Goal: Task Accomplishment & Management: Manage account settings

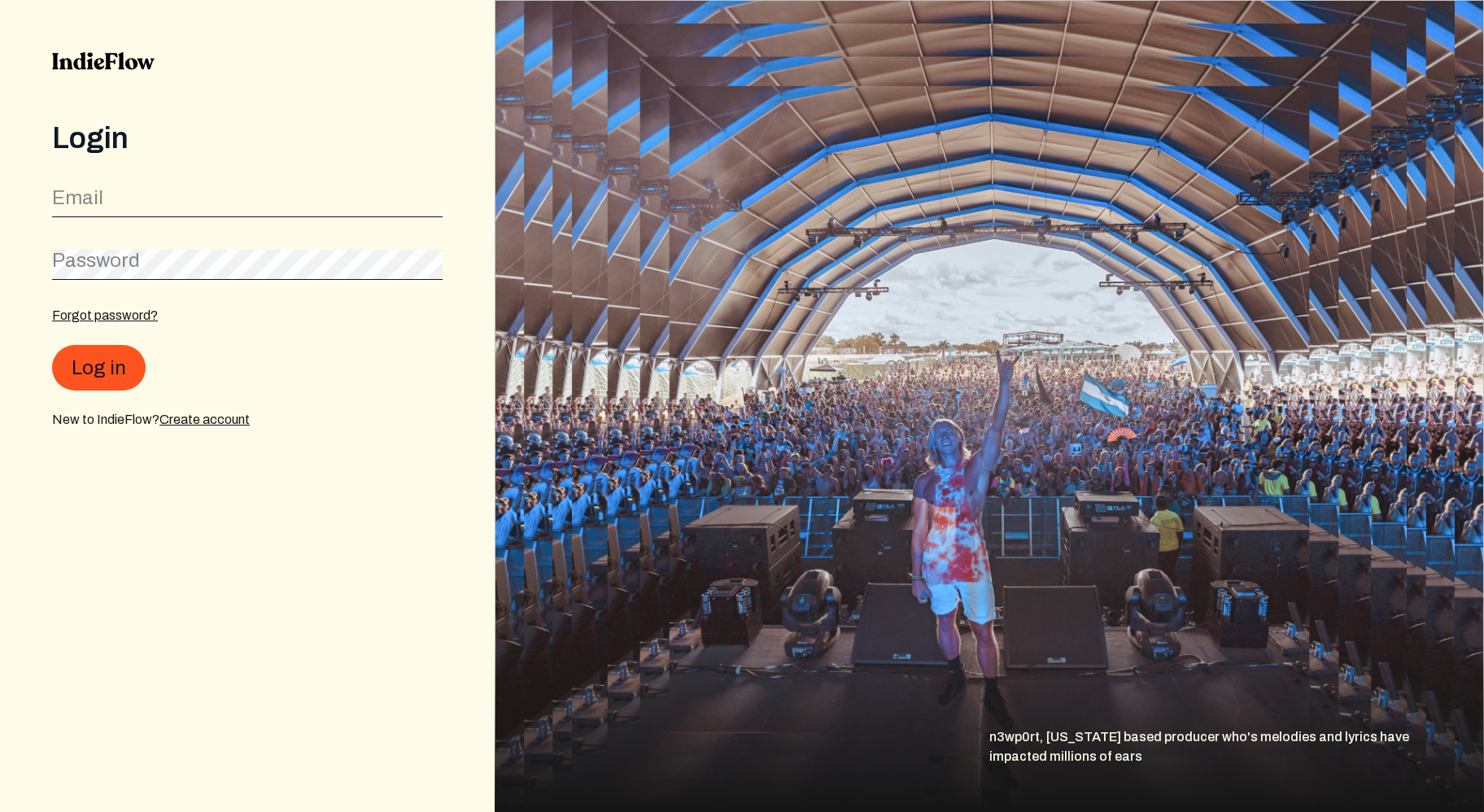
type input "[EMAIL_ADDRESS][DOMAIN_NAME]"
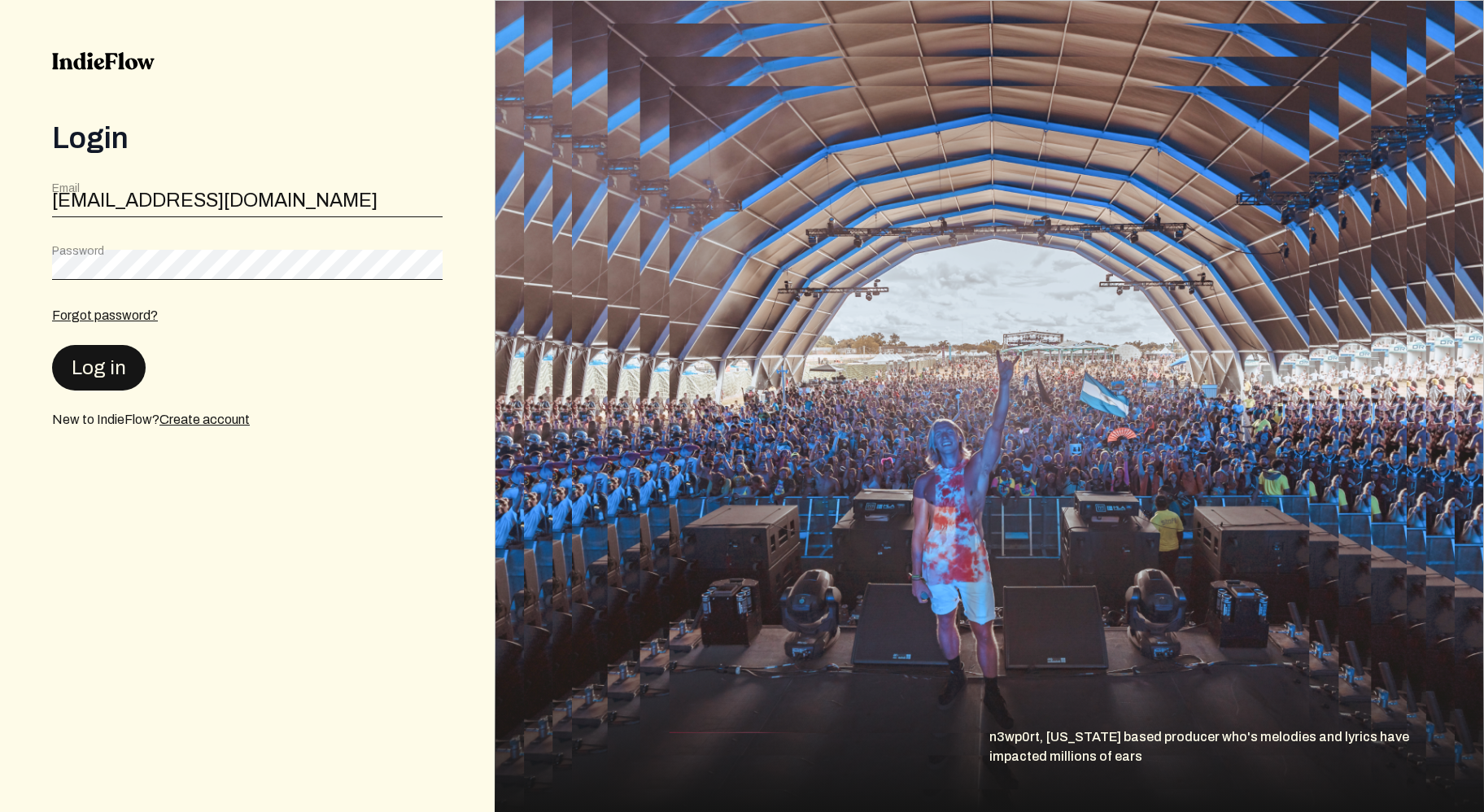
click at [98, 382] on button "Log in" at bounding box center [98, 368] width 94 height 46
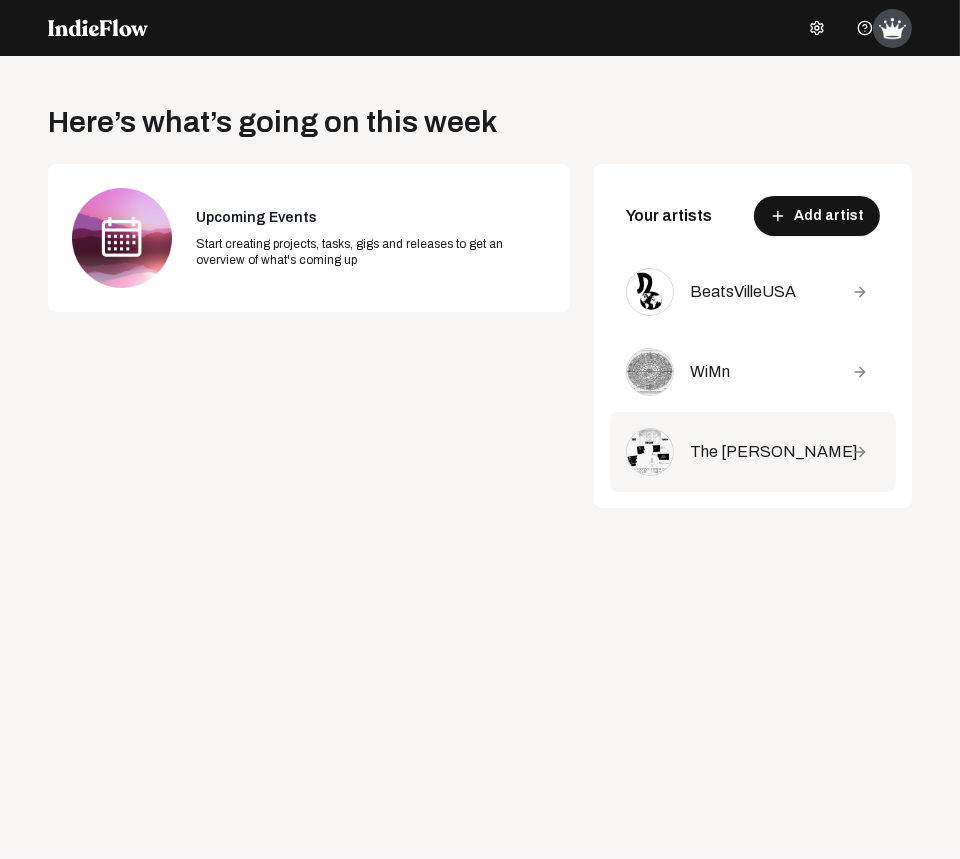
click at [721, 462] on div "The [PERSON_NAME]" at bounding box center [757, 452] width 134 height 24
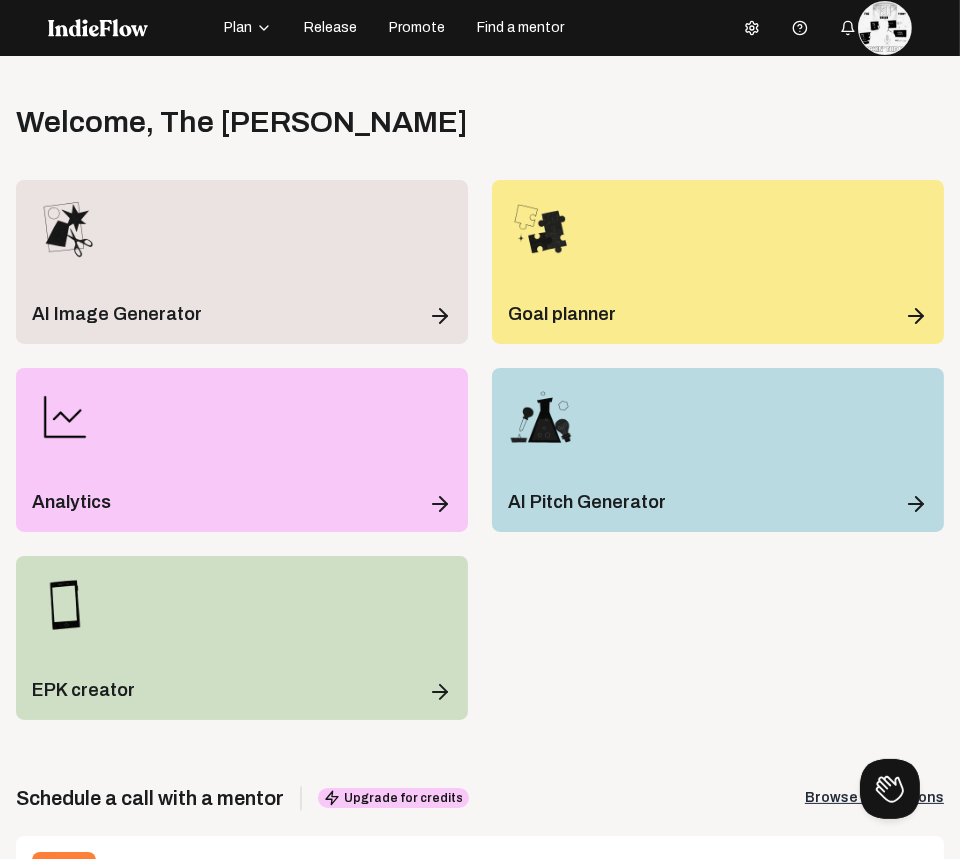
click at [344, 25] on span "Release" at bounding box center [330, 28] width 53 height 20
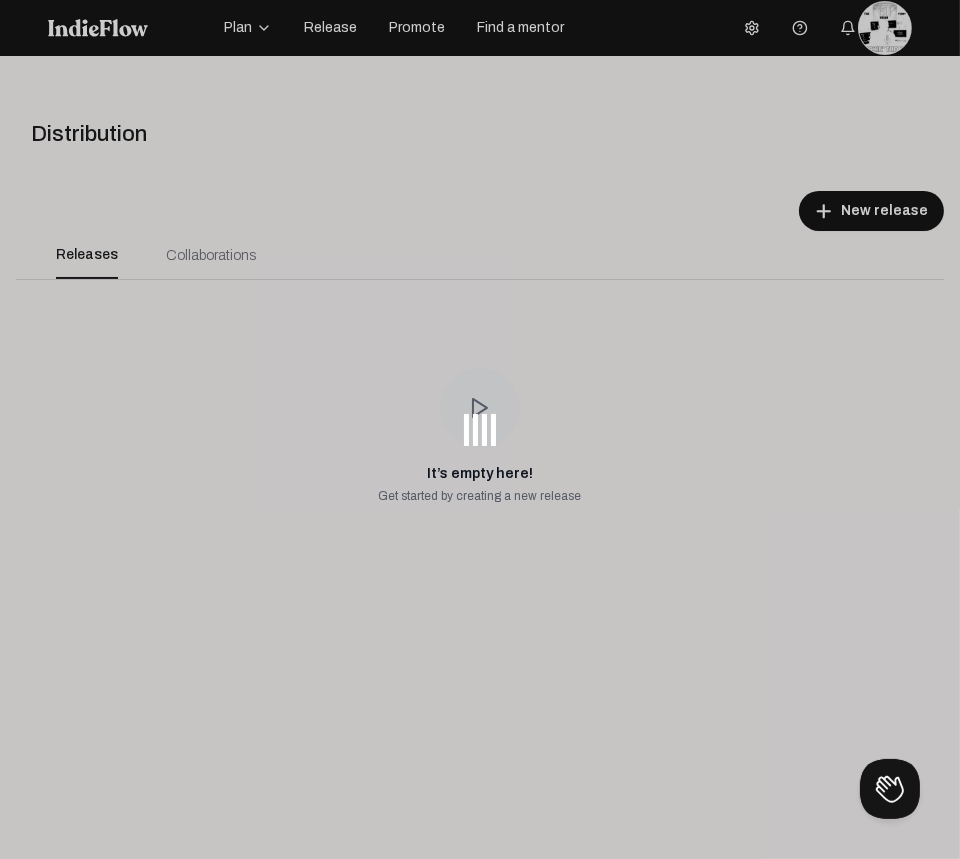
click at [344, 25] on div at bounding box center [480, 429] width 960 height 859
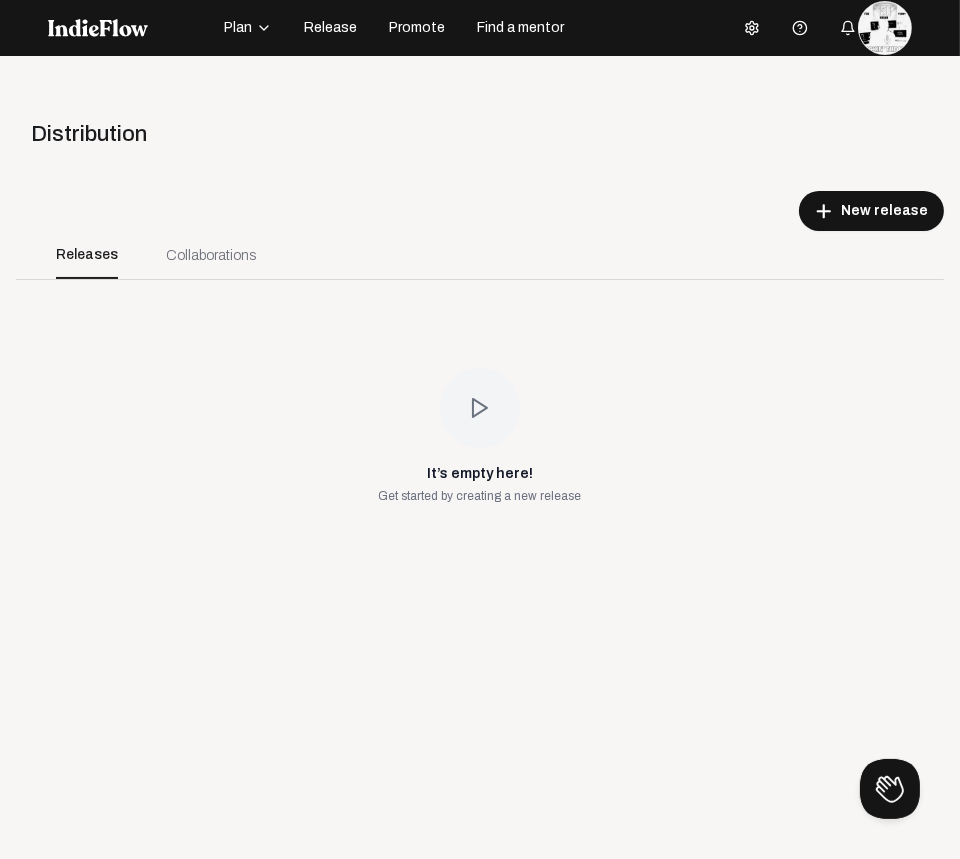
click at [344, 25] on span "Release" at bounding box center [330, 28] width 53 height 20
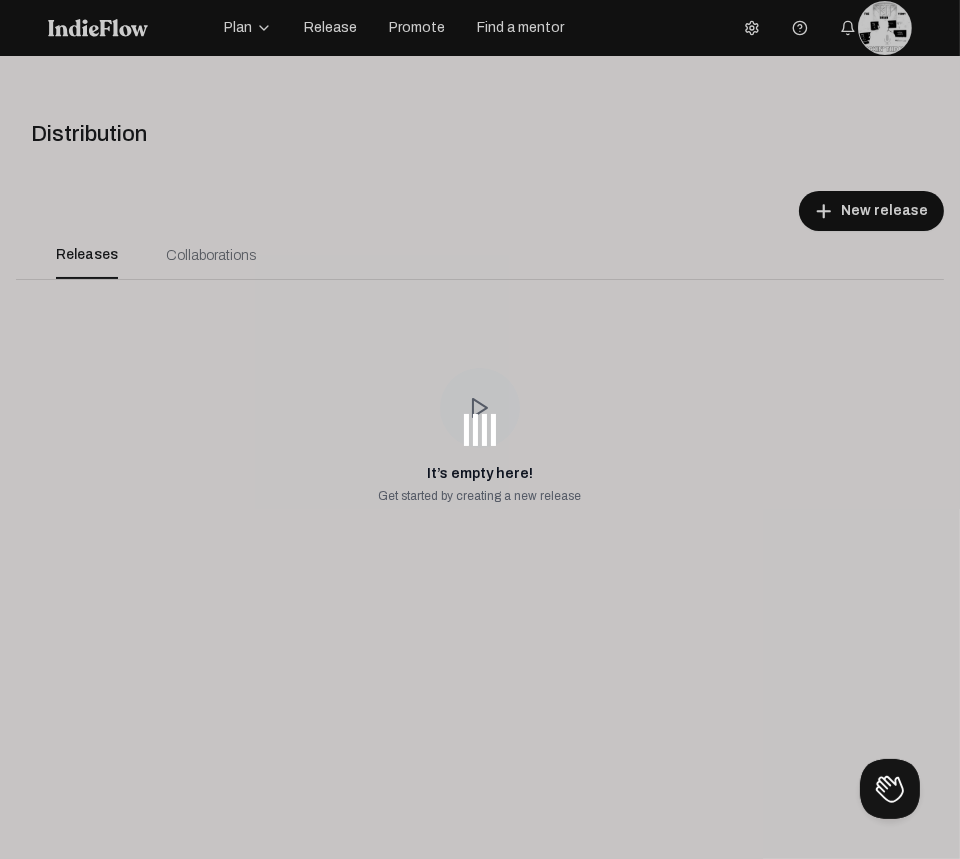
click at [344, 25] on div at bounding box center [480, 429] width 960 height 859
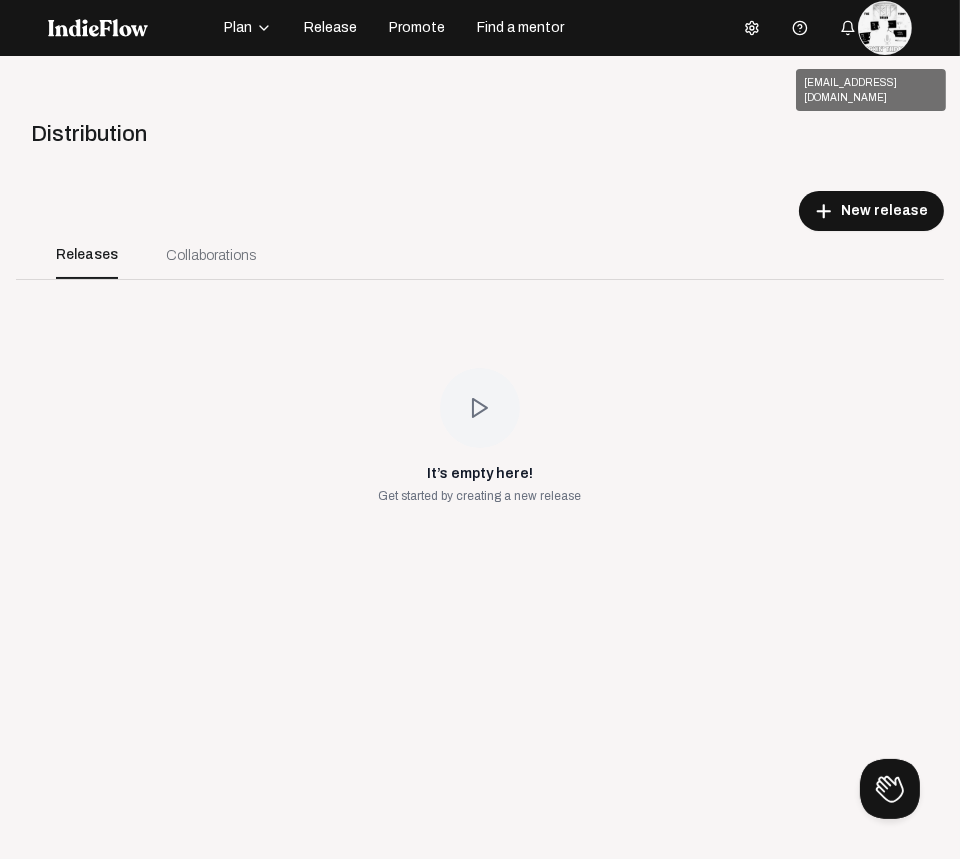
click at [876, 48] on img at bounding box center [885, 28] width 52 height 52
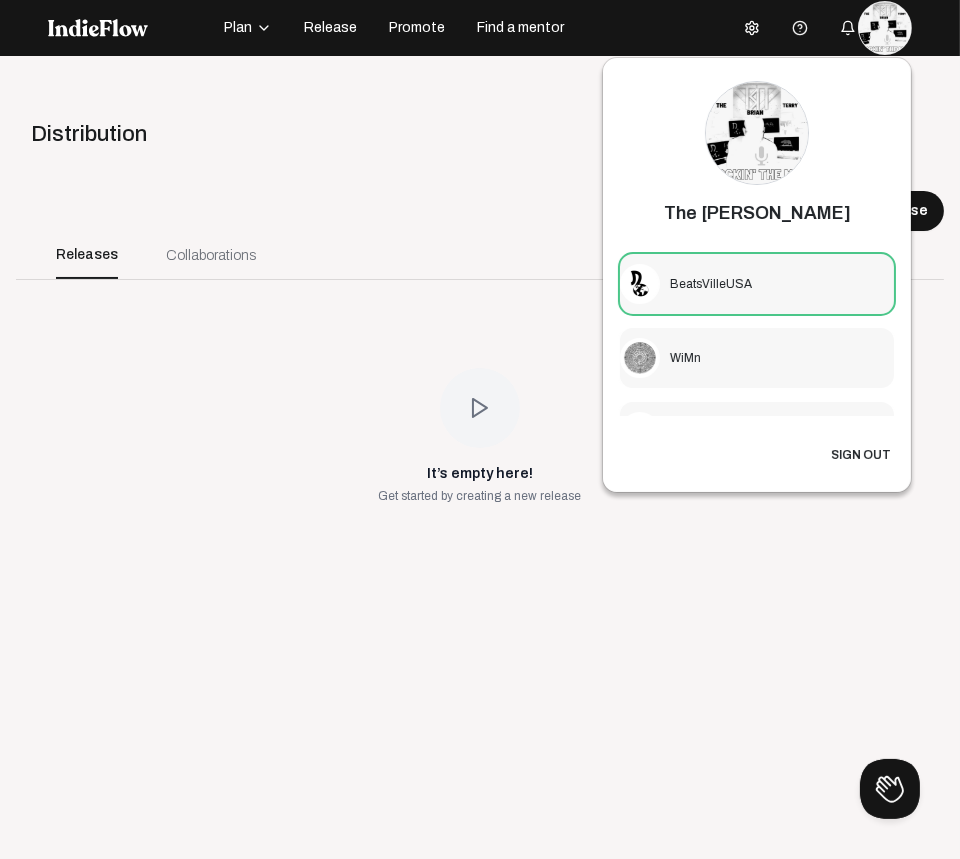
click at [703, 282] on div "BeatsVilleUSA" at bounding box center [711, 284] width 82 height 18
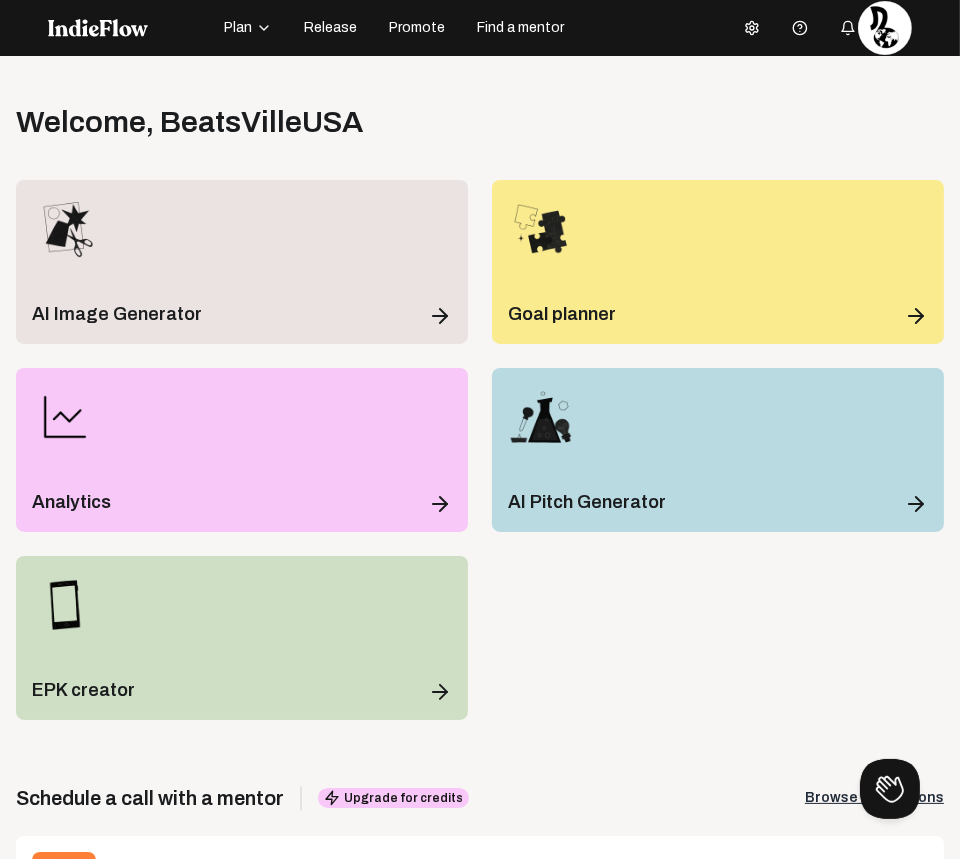
click at [306, 33] on span "Release" at bounding box center [330, 28] width 53 height 20
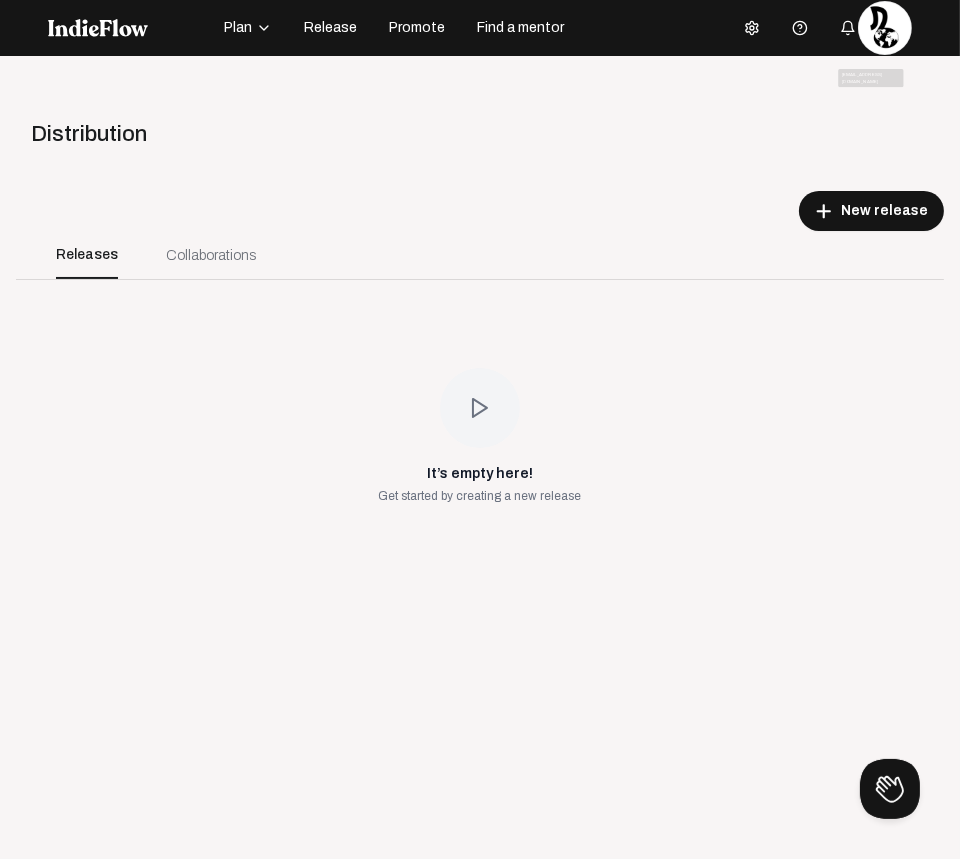
click at [889, 48] on img at bounding box center [885, 28] width 52 height 52
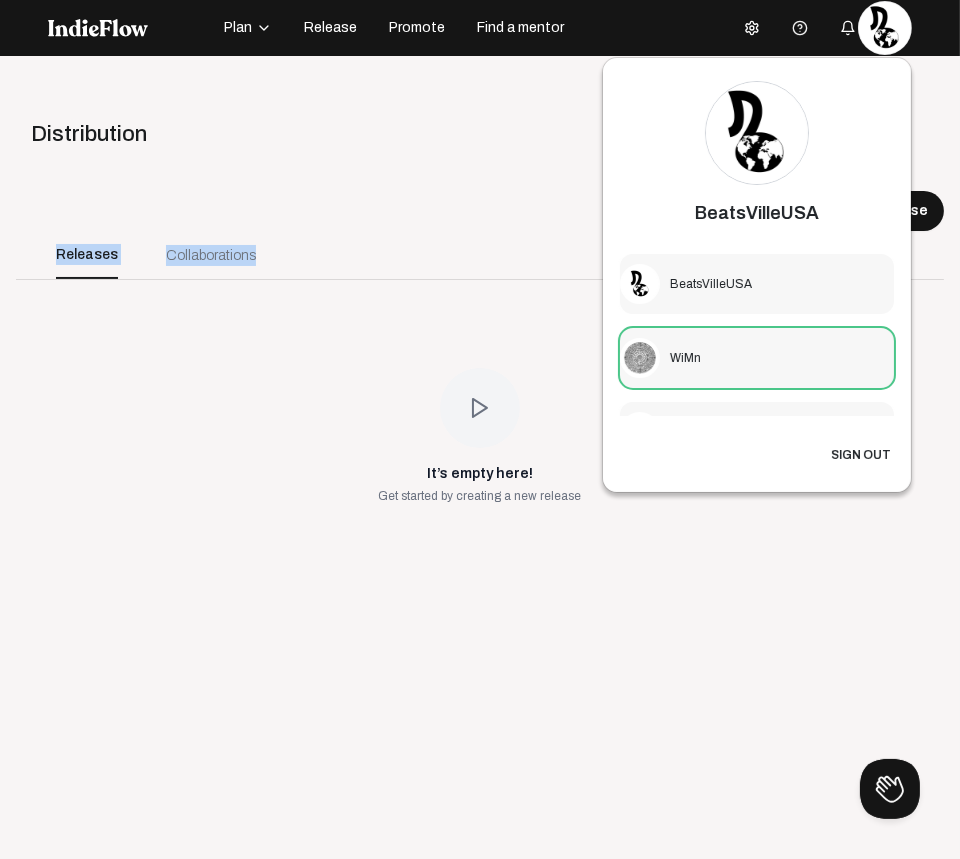
click at [673, 365] on div "WiMn" at bounding box center [685, 358] width 31 height 18
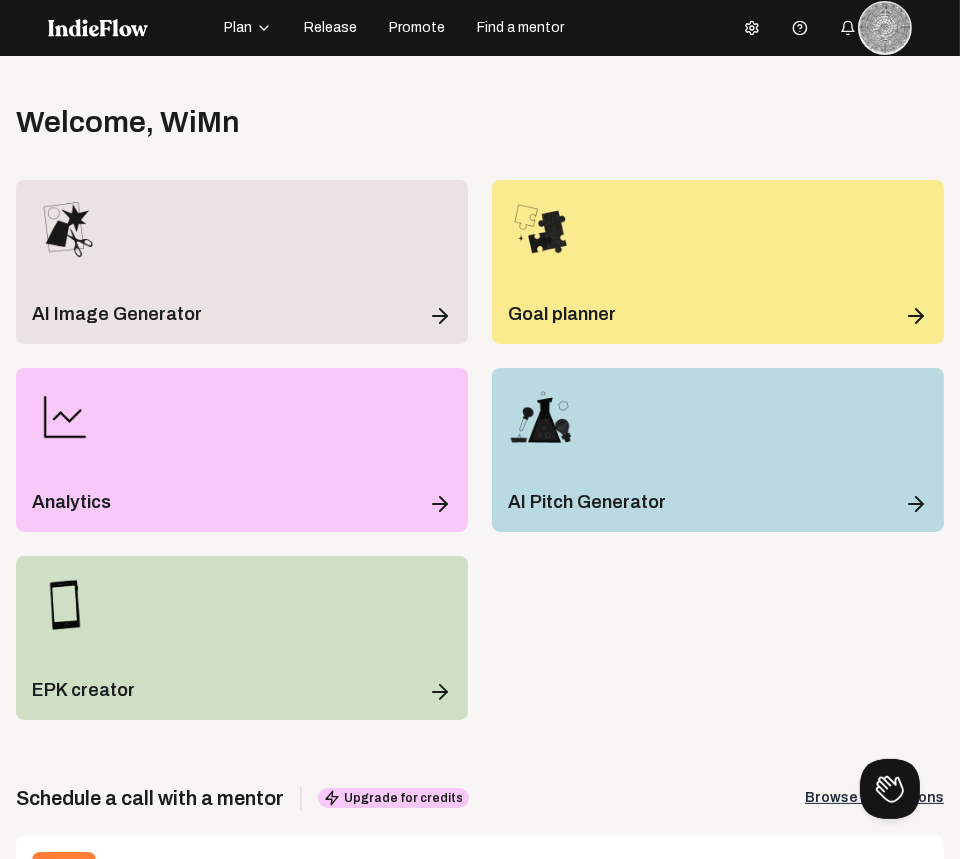
click at [320, 28] on span "Release" at bounding box center [330, 28] width 53 height 20
